Goal: Ask a question

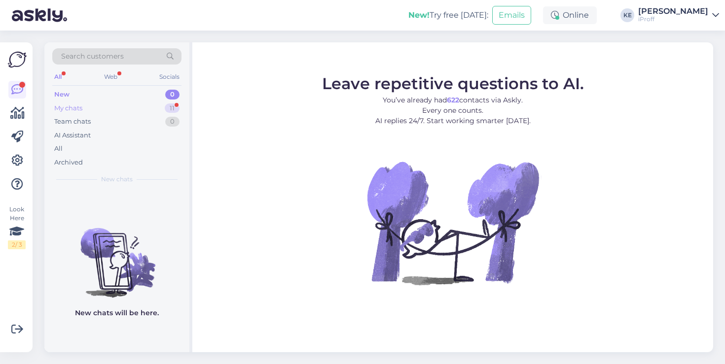
click at [114, 103] on div "My chats 11" at bounding box center [116, 109] width 129 height 14
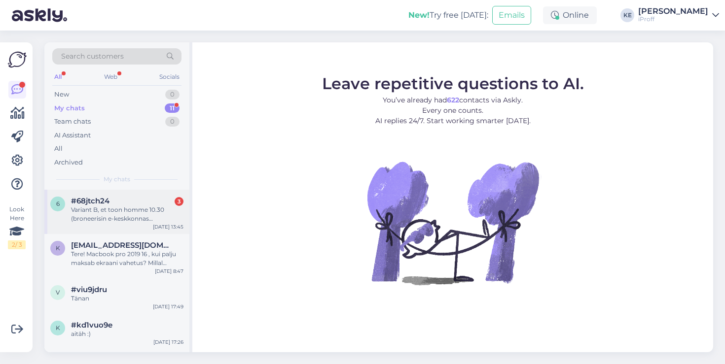
click at [140, 224] on div "6 #68jtch24 3 Variant B, et toon homme 10.30 (broneerisin e-keskkonnas [PERSON_…" at bounding box center [116, 212] width 145 height 44
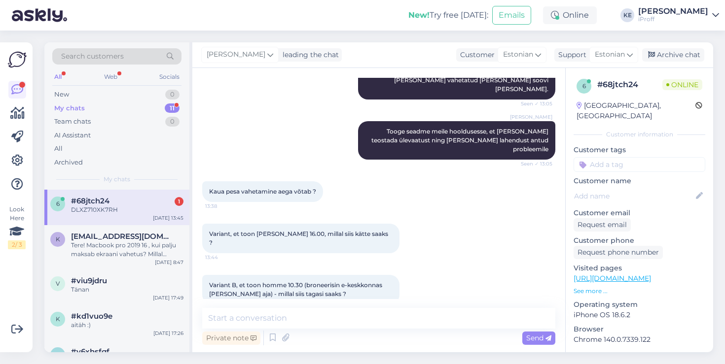
scroll to position [818, 0]
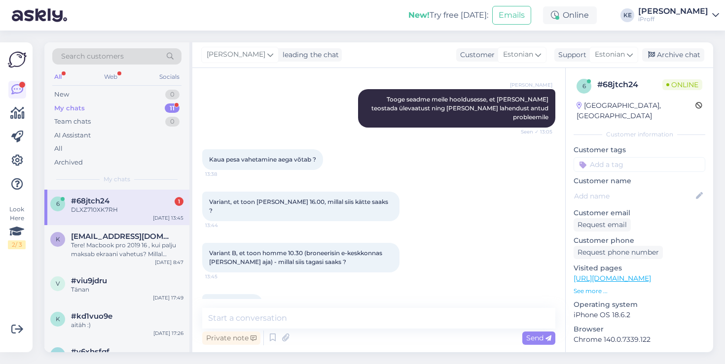
click at [242, 294] on div "DLXZ710XK7RH 13:58" at bounding box center [232, 304] width 61 height 21
click at [242, 301] on span "DLXZ710XK7RH" at bounding box center [232, 304] width 47 height 7
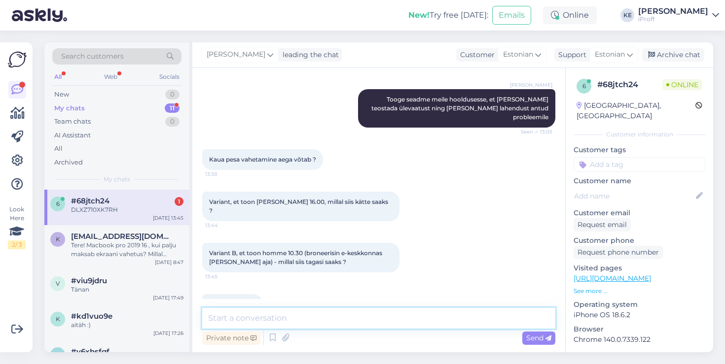
click at [404, 313] on textarea at bounding box center [378, 318] width 353 height 21
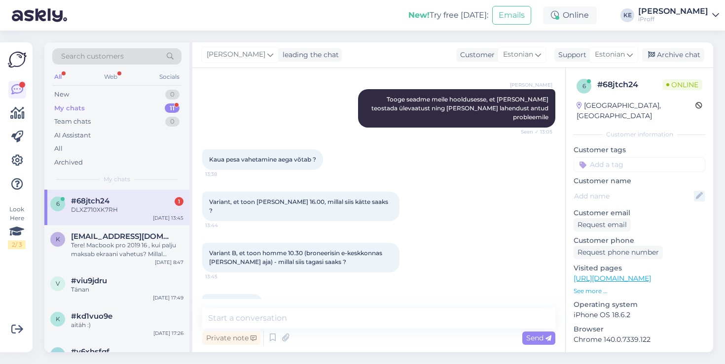
click at [698, 191] on icon at bounding box center [699, 196] width 11 height 11
click at [647, 219] on div "Request email" at bounding box center [639, 224] width 132 height 13
click at [619, 218] on div "Request email" at bounding box center [601, 224] width 57 height 13
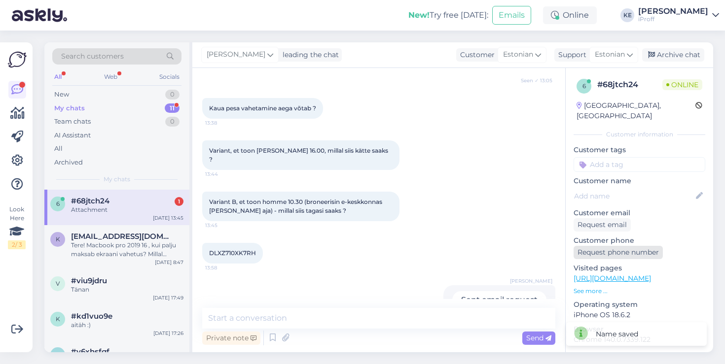
click at [622, 246] on div "Request phone number" at bounding box center [617, 252] width 89 height 13
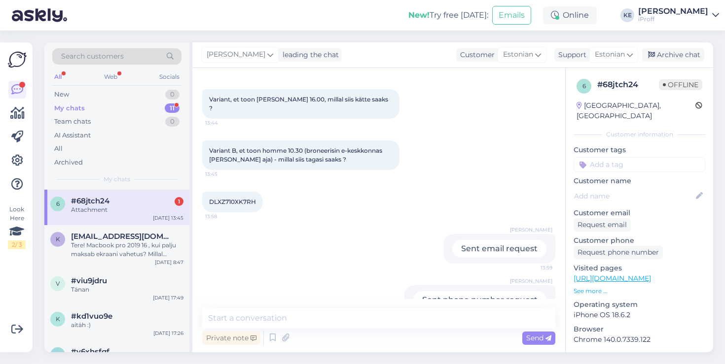
click at [172, 209] on div "Attachment" at bounding box center [127, 210] width 112 height 9
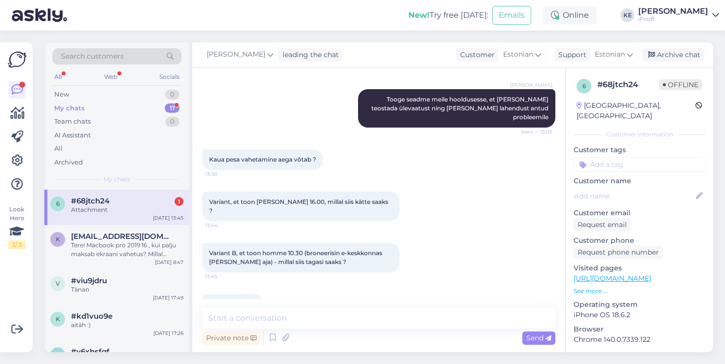
click at [253, 255] on div "Variant B, et toon homme 10.30 (broneerisin e-keskkonnas [PERSON_NAME] aja) - m…" at bounding box center [378, 257] width 353 height 51
click at [120, 109] on div "My chats 11" at bounding box center [116, 109] width 129 height 14
click at [107, 212] on div "Phone number request" at bounding box center [127, 210] width 112 height 9
